Goal: Check status: Check status

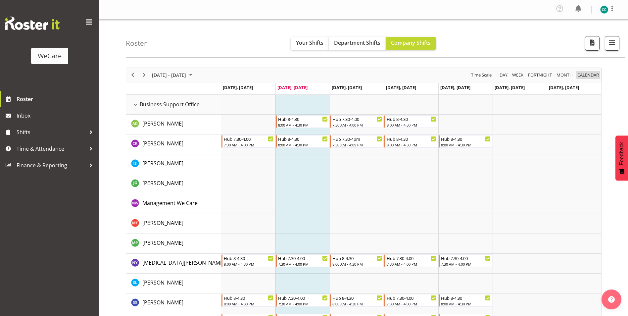
click at [585, 73] on span "calendar" at bounding box center [587, 75] width 23 height 8
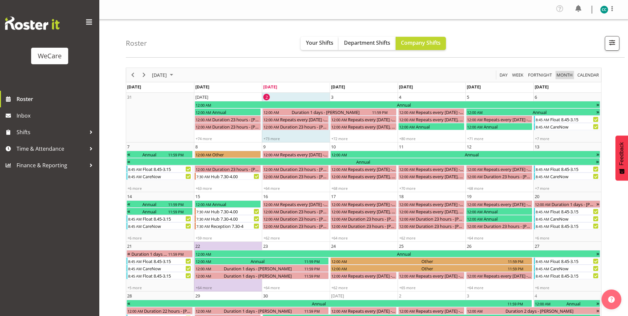
click at [568, 75] on span "Month" at bounding box center [565, 75] width 18 height 8
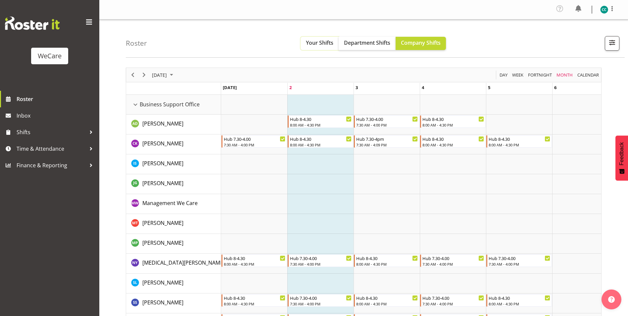
click at [321, 43] on span "Your Shifts" at bounding box center [319, 42] width 27 height 7
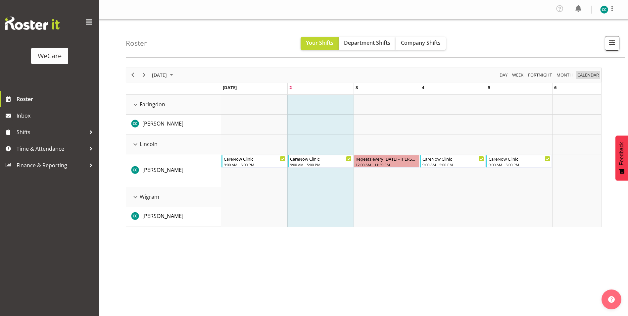
click at [588, 73] on span "calendar" at bounding box center [587, 75] width 23 height 8
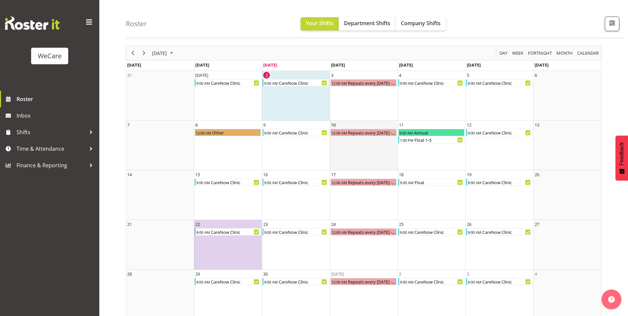
scroll to position [30, 0]
